Goal: Download file/media

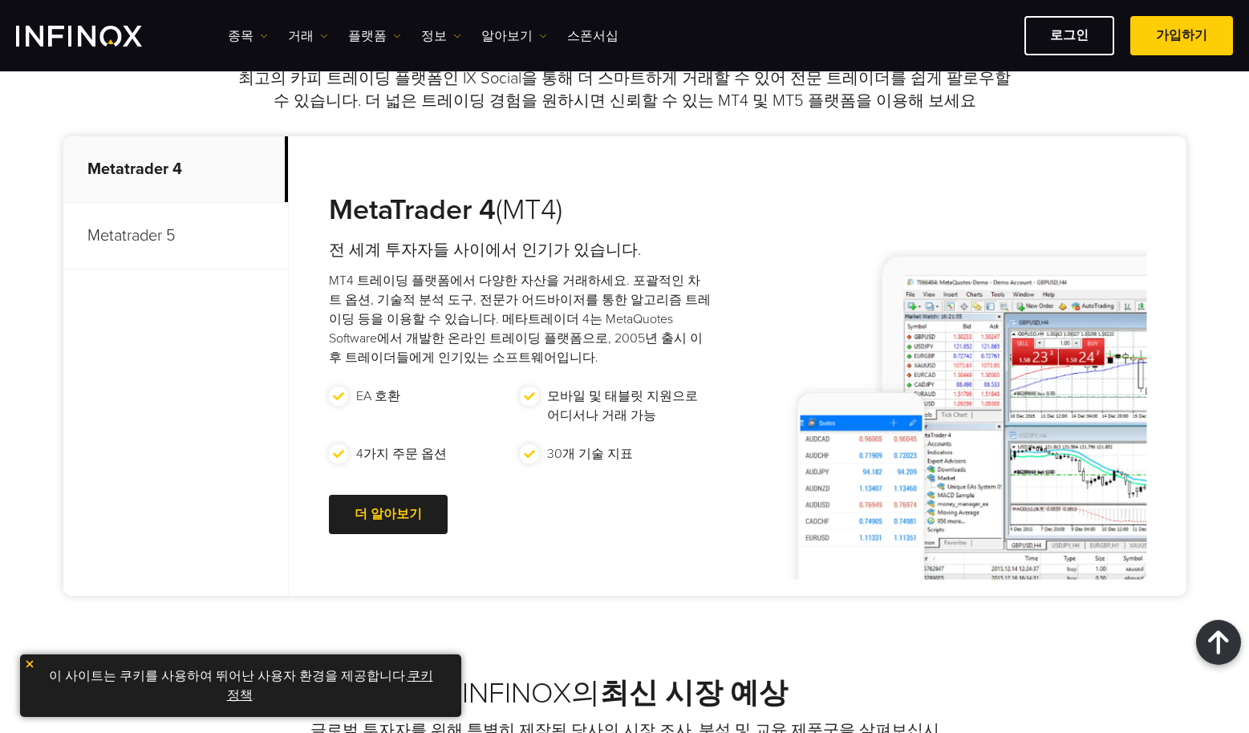
scroll to position [686, 0]
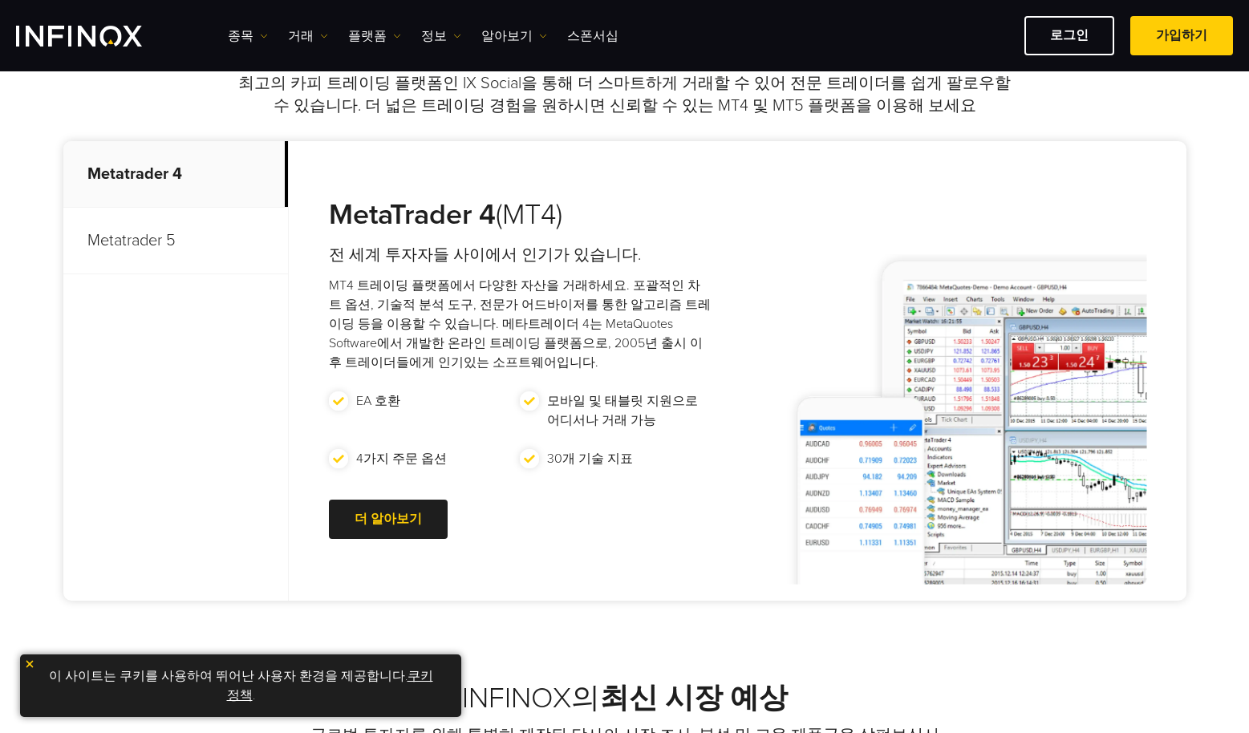
click at [165, 246] on p "Metatrader 5" at bounding box center [175, 241] width 225 height 67
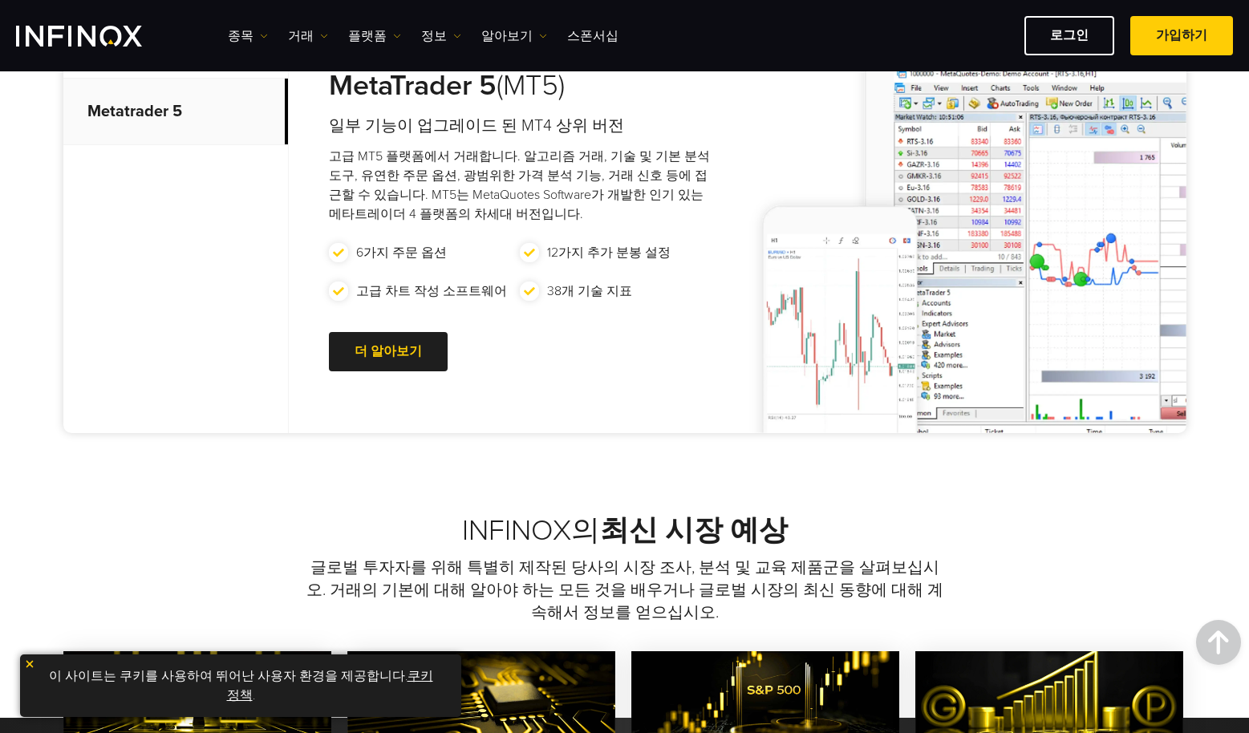
scroll to position [846, 0]
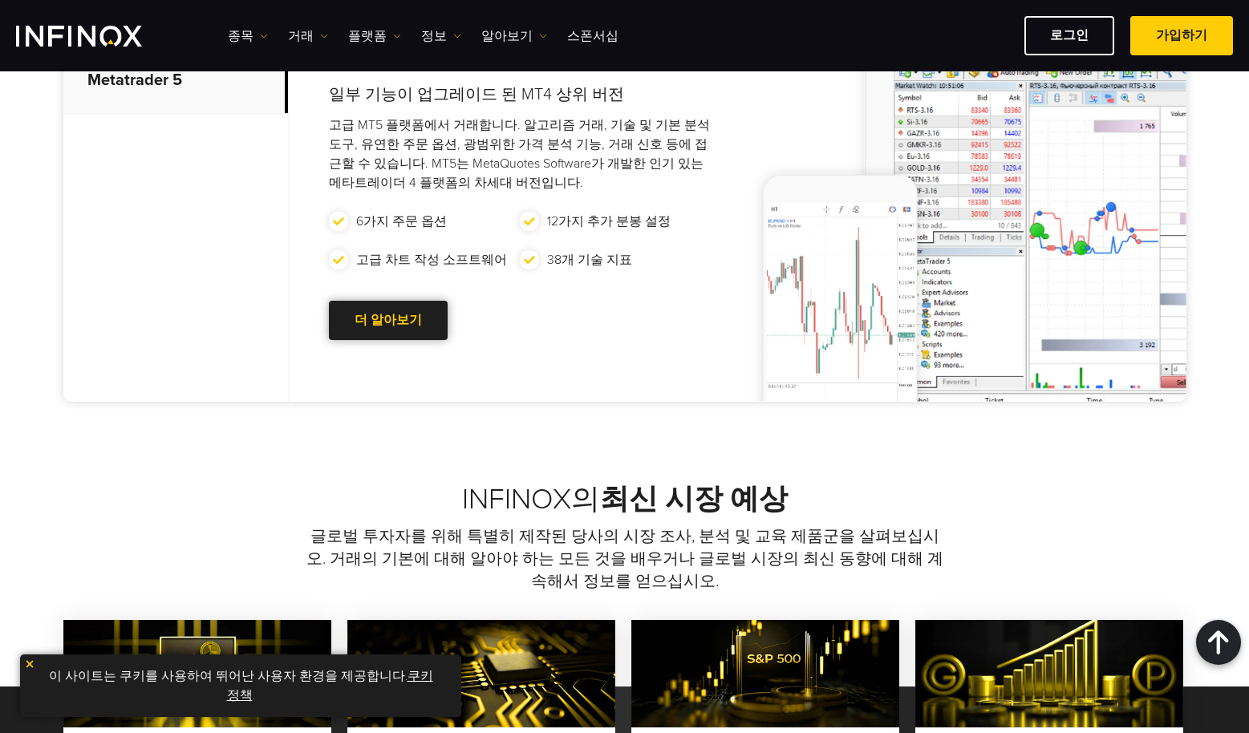
click at [388, 321] on div at bounding box center [388, 321] width 0 height 0
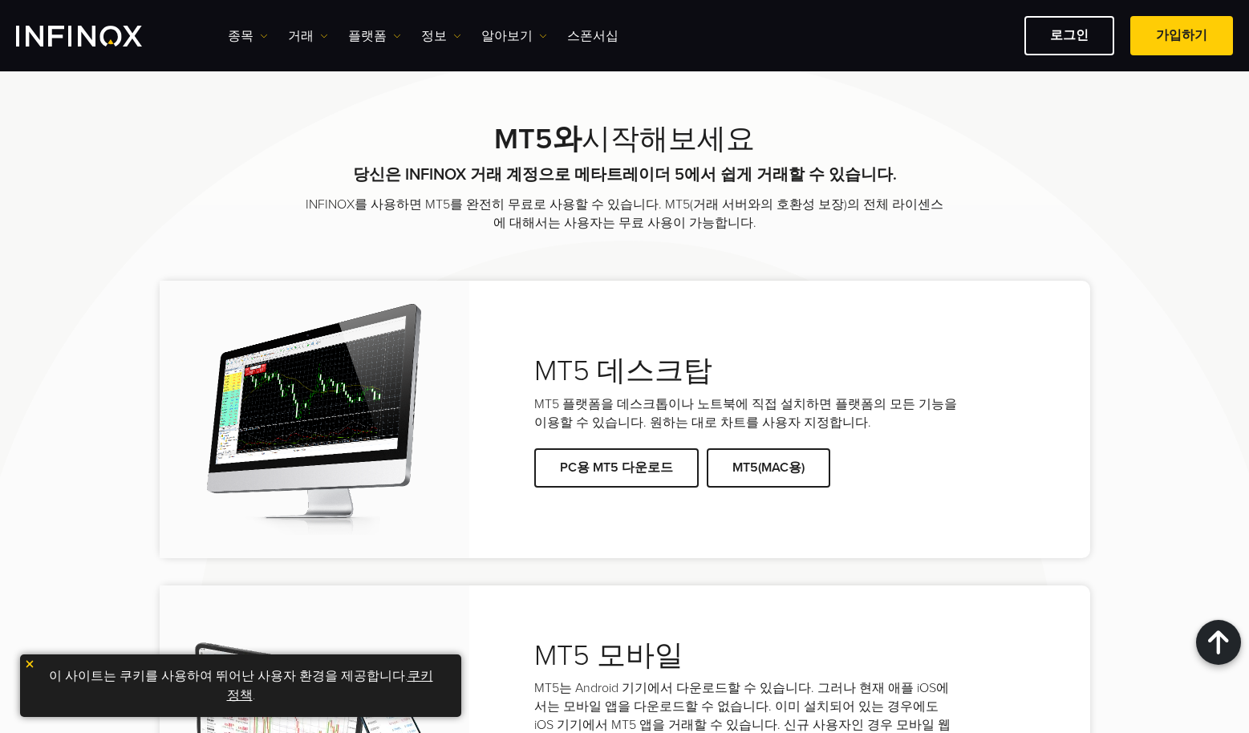
scroll to position [3209, 0]
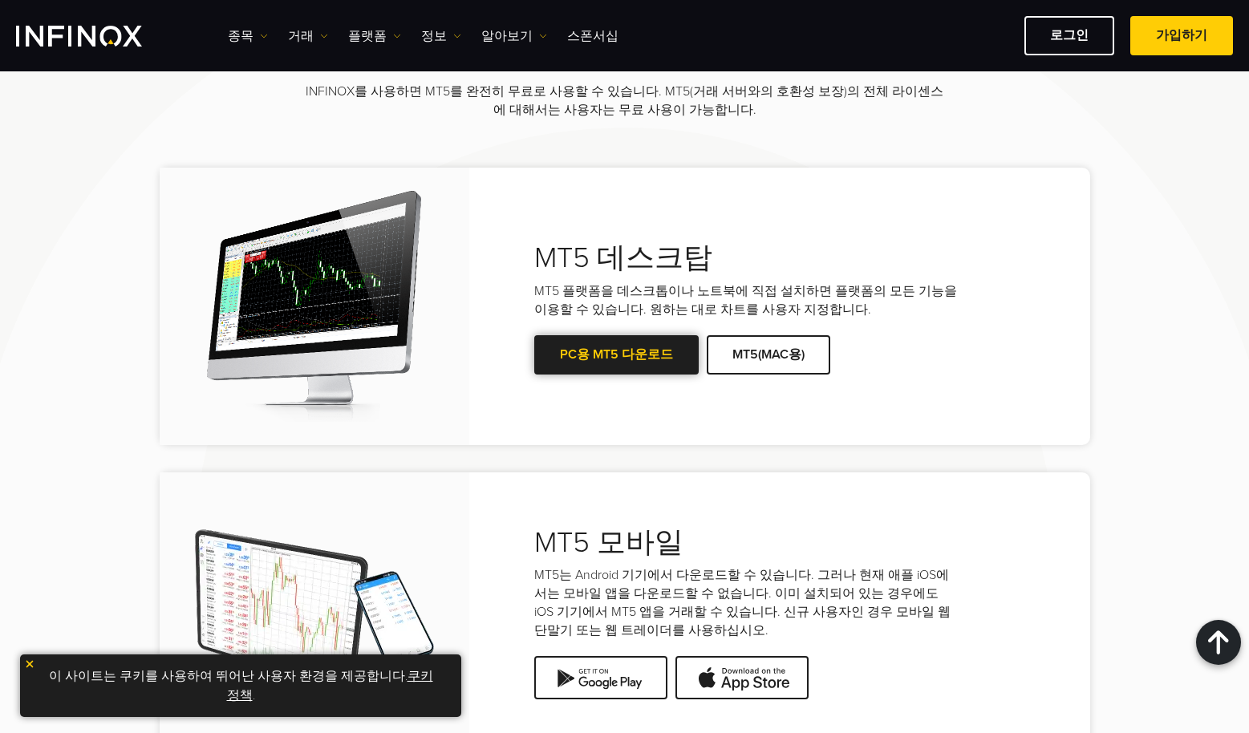
click at [609, 349] on link "PC용 MT5 다운로드" at bounding box center [616, 354] width 164 height 39
